Goal: Find contact information: Find contact information

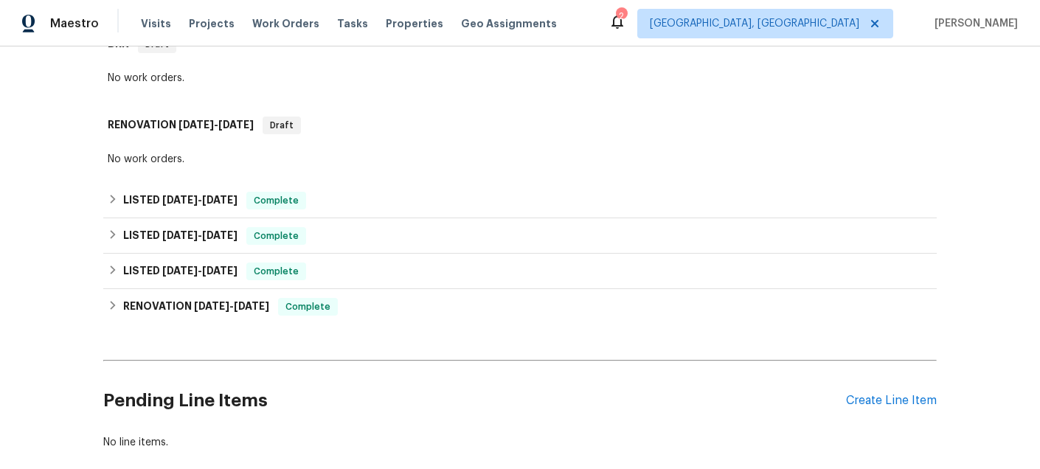
scroll to position [262, 0]
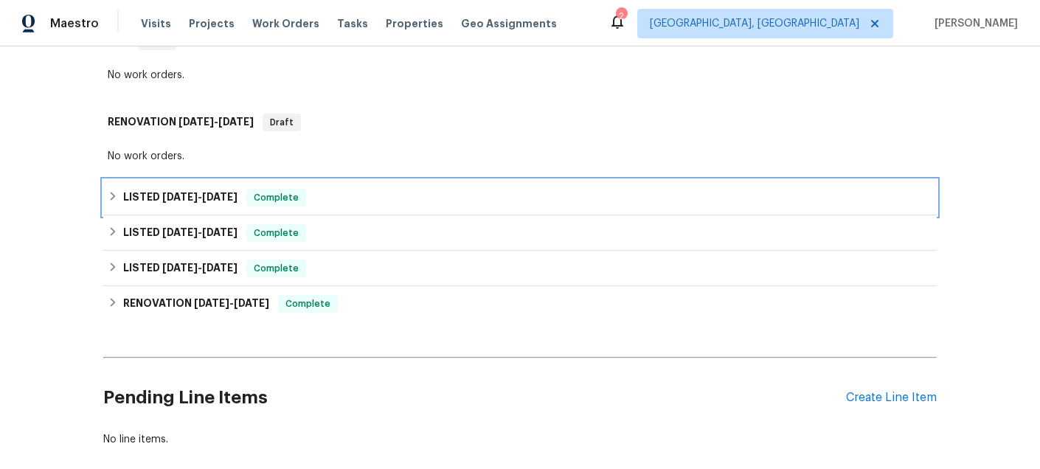
click at [165, 198] on span "8/13/25" at bounding box center [179, 197] width 35 height 10
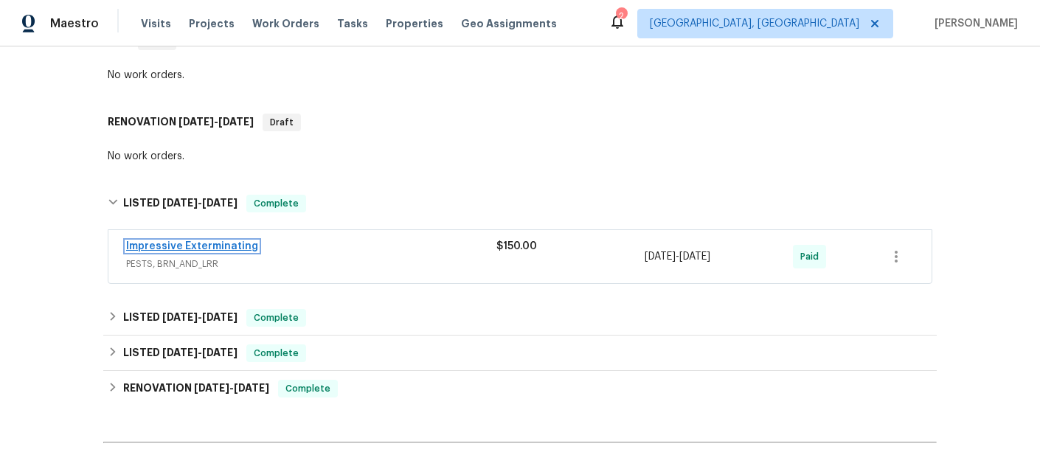
click at [234, 247] on link "Impressive Exterminating" at bounding box center [192, 246] width 132 height 10
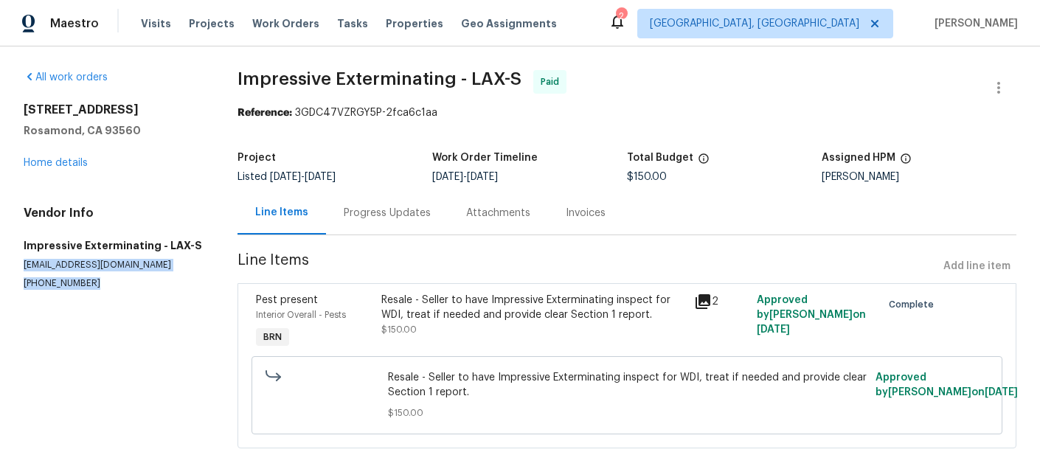
drag, startPoint x: 24, startPoint y: 266, endPoint x: 88, endPoint y: 290, distance: 69.0
click at [88, 290] on section "All work orders 3520 Mount Whitney Ave Rosamond, CA 93560 Home details Vendor I…" at bounding box center [113, 268] width 178 height 396
copy div "impressivealonso@gmail.com (909) 568-4314"
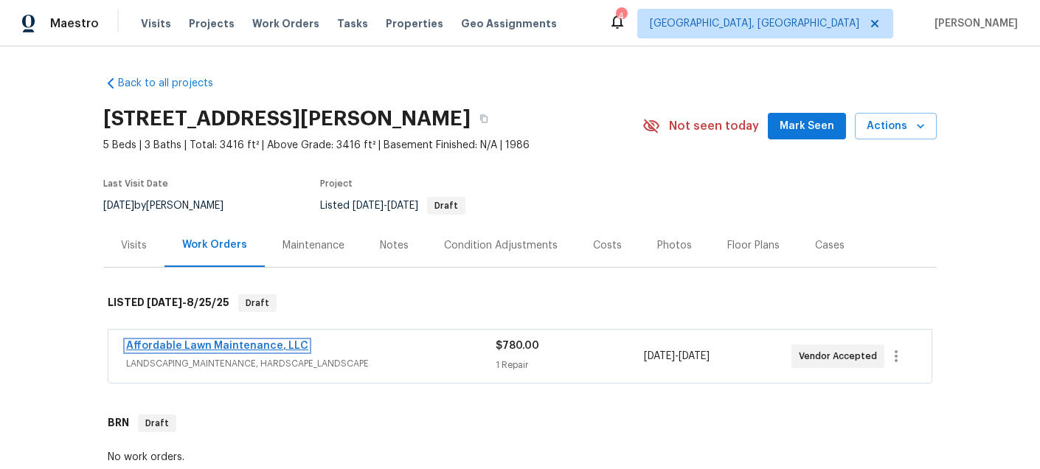
click at [223, 347] on link "Affordable Lawn Maintenance, LLC" at bounding box center [217, 346] width 182 height 10
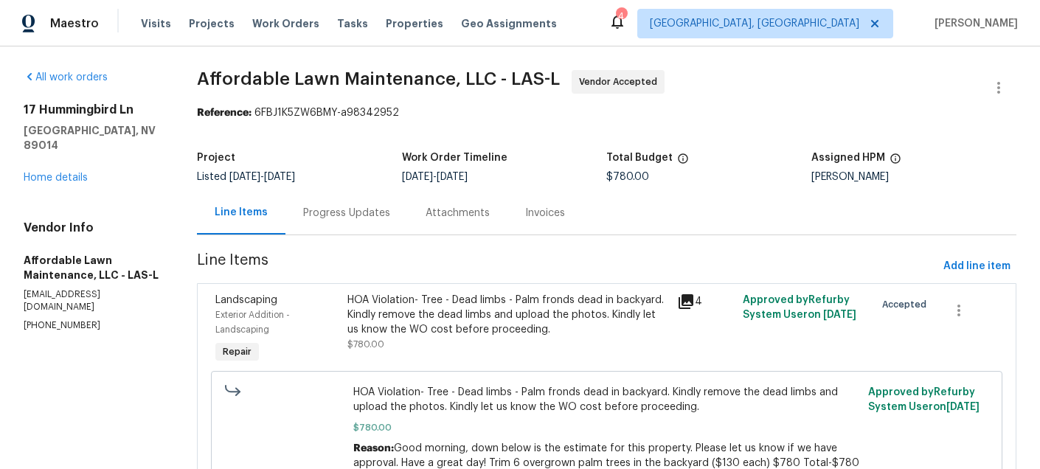
click at [316, 210] on div "Progress Updates" at bounding box center [346, 213] width 87 height 15
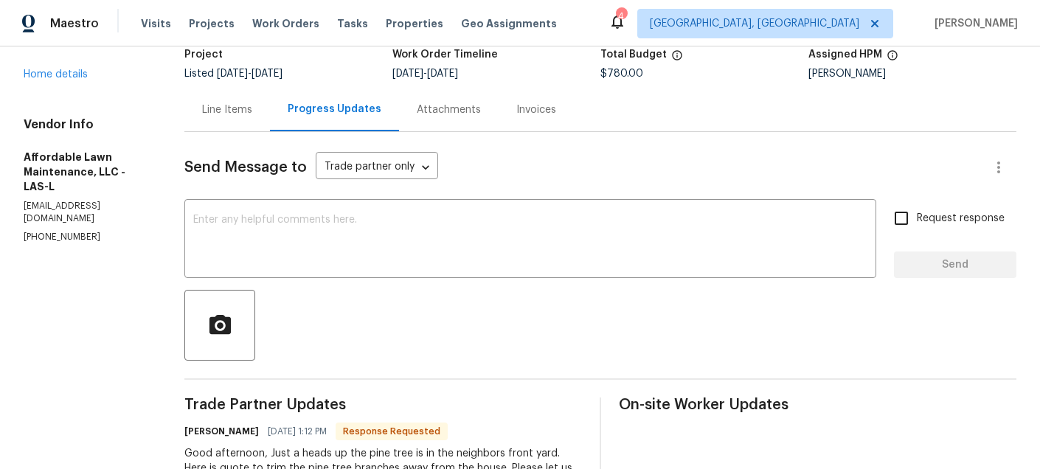
scroll to position [55, 0]
